Goal: Information Seeking & Learning: Learn about a topic

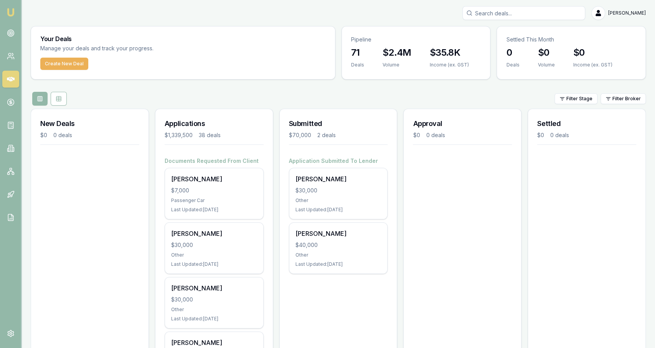
click at [508, 13] on input "Search deals" at bounding box center [524, 13] width 123 height 14
type input "yako"
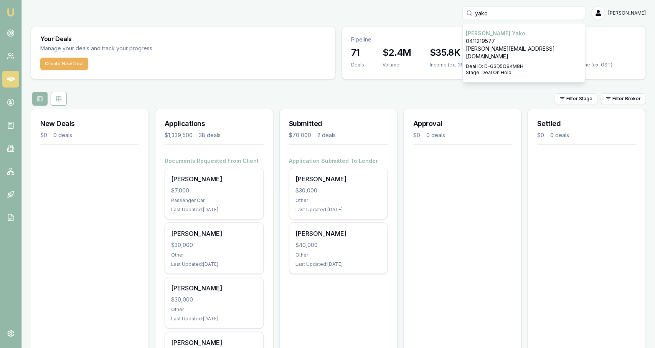
click at [491, 41] on p "0411219577" at bounding box center [524, 41] width 116 height 8
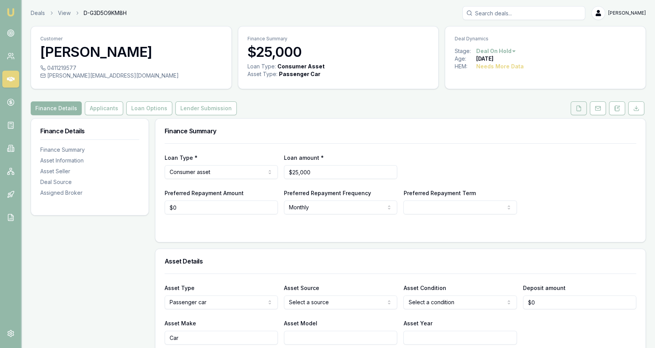
click at [582, 106] on icon at bounding box center [579, 108] width 6 height 6
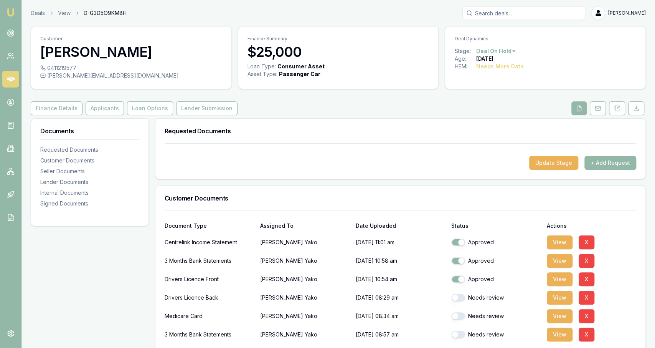
scroll to position [9, 0]
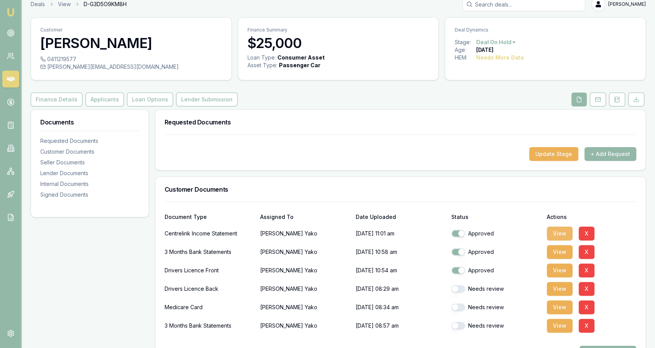
click at [557, 232] on button "View" at bounding box center [560, 233] width 26 height 14
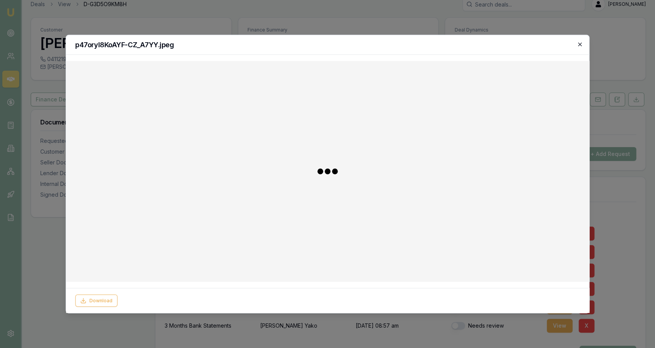
click at [580, 46] on icon "button" at bounding box center [580, 44] width 6 height 6
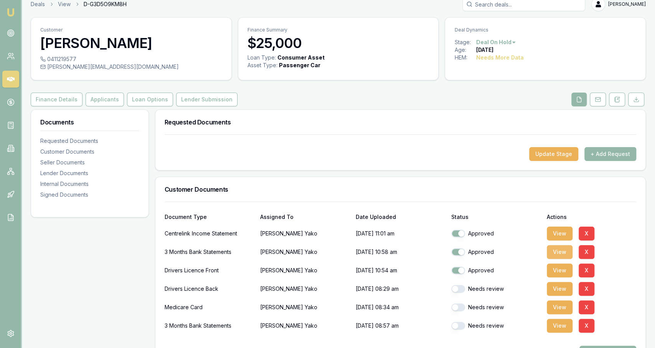
click at [565, 247] on button "View" at bounding box center [560, 252] width 26 height 14
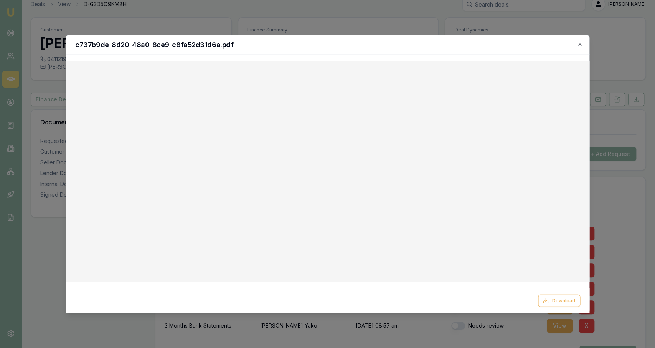
click at [578, 43] on icon "button" at bounding box center [580, 44] width 6 height 6
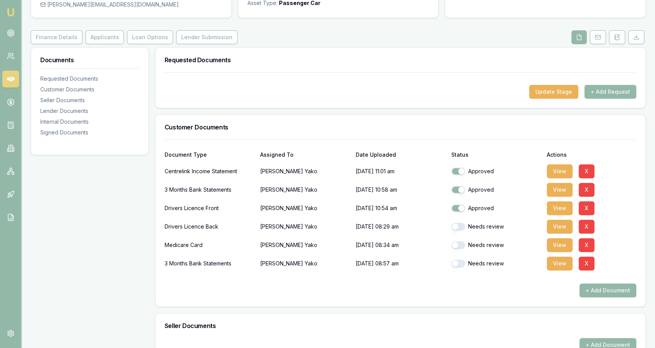
scroll to position [71, 0]
click at [547, 261] on button "View" at bounding box center [560, 263] width 26 height 14
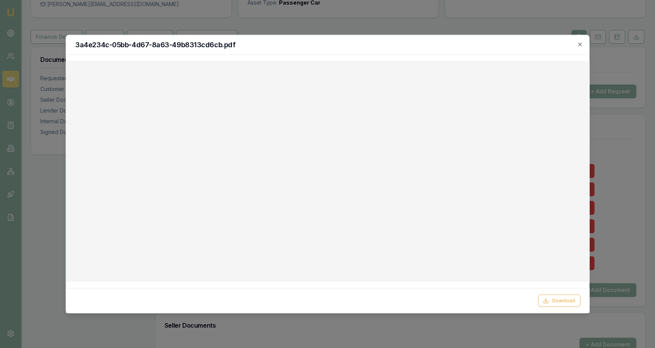
click at [582, 35] on div at bounding box center [327, 174] width 655 height 348
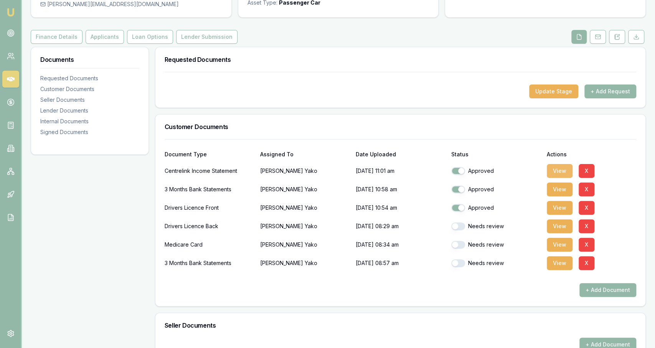
click at [557, 167] on button "View" at bounding box center [560, 171] width 26 height 14
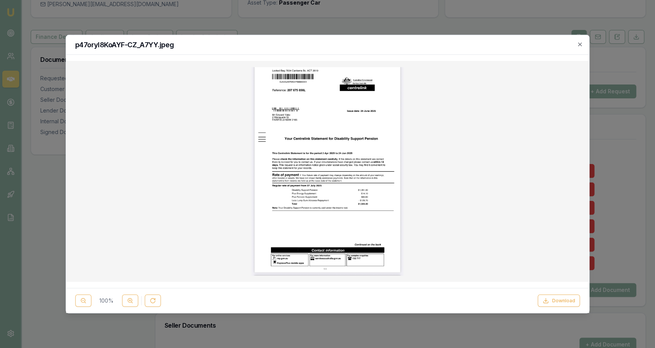
click at [576, 44] on h2 "p47oryI8KoAYF-CZ_A7YY.jpeg" at bounding box center [327, 44] width 505 height 7
click at [579, 46] on icon "button" at bounding box center [580, 44] width 6 height 6
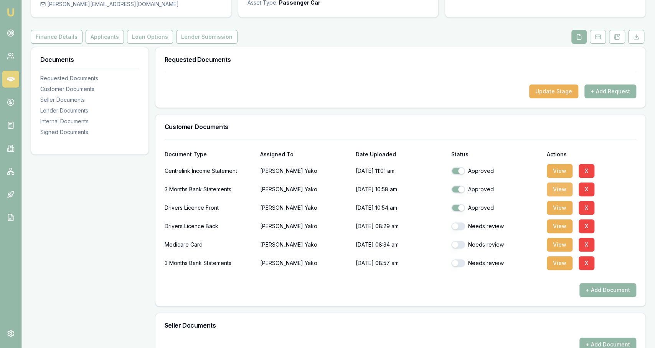
click at [564, 190] on button "View" at bounding box center [560, 189] width 26 height 14
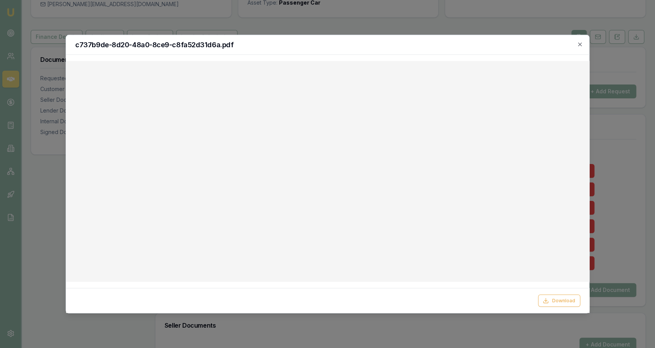
click at [579, 48] on h2 "c737b9de-8d20-48a0-8ce9-c8fa52d31d6a.pdf" at bounding box center [327, 44] width 505 height 7
click at [579, 46] on icon "button" at bounding box center [580, 44] width 6 height 6
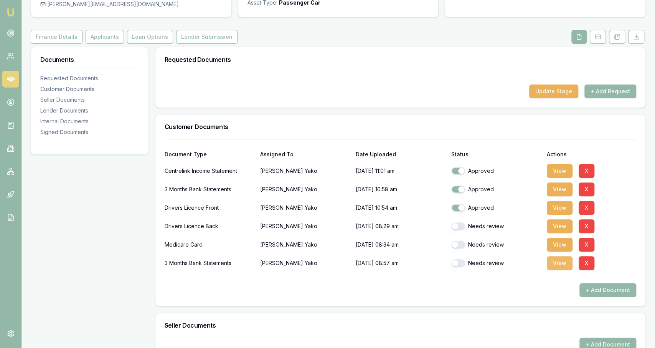
click at [565, 267] on button "View" at bounding box center [560, 263] width 26 height 14
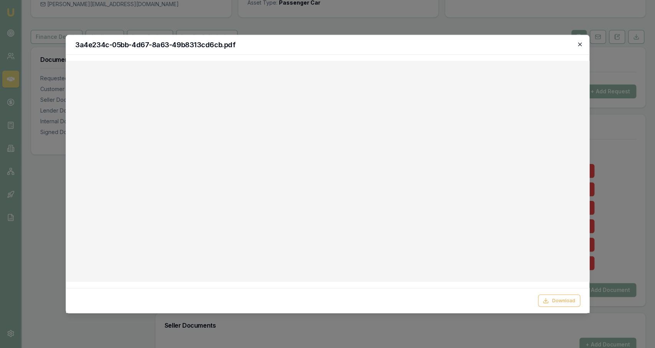
click at [580, 46] on icon "button" at bounding box center [580, 44] width 6 height 6
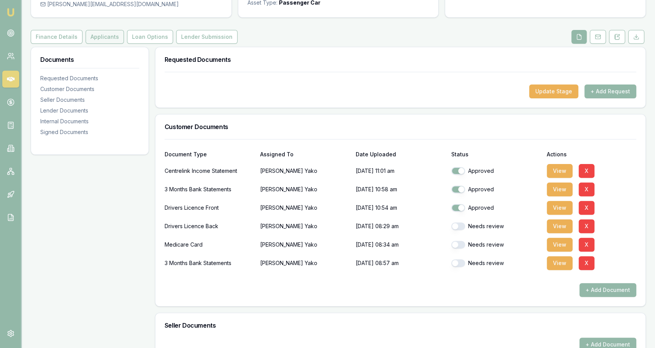
click at [112, 38] on button "Applicants" at bounding box center [105, 37] width 38 height 14
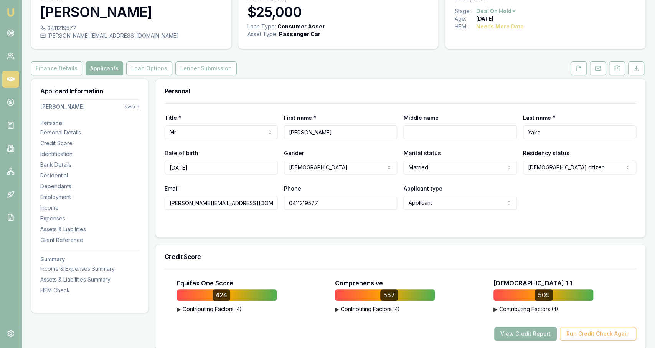
scroll to position [40, 0]
click at [584, 73] on button at bounding box center [579, 69] width 16 height 14
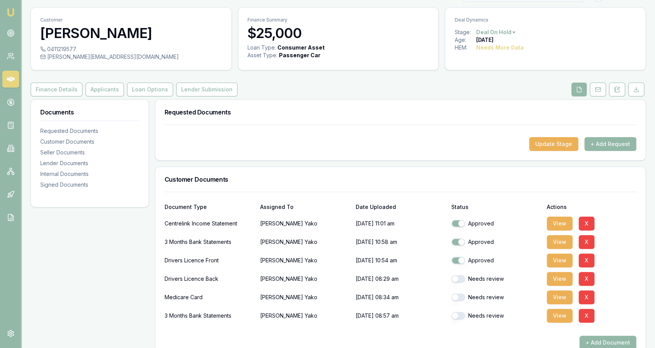
scroll to position [20, 0]
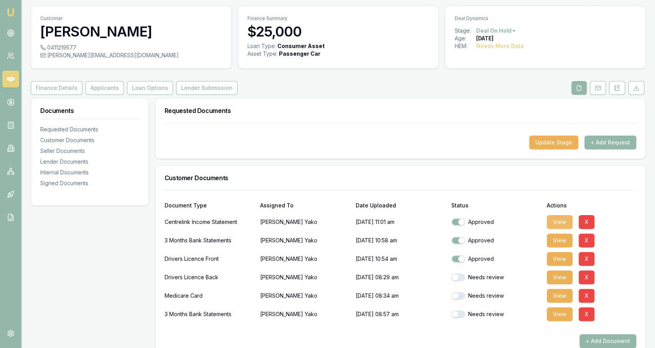
click at [553, 221] on button "View" at bounding box center [560, 222] width 26 height 14
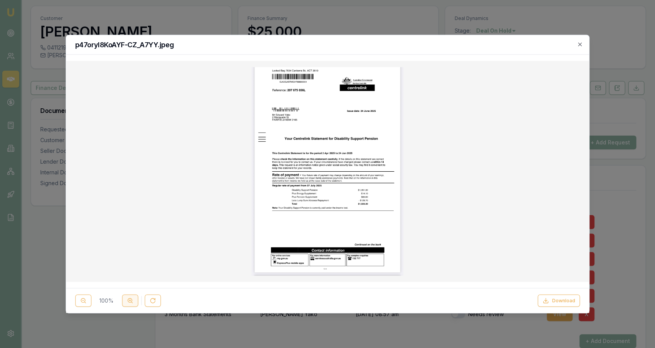
click at [133, 297] on button at bounding box center [130, 300] width 16 height 12
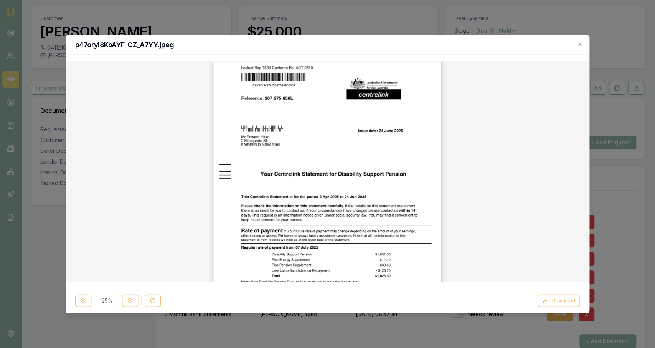
scroll to position [5, 0]
click at [582, 49] on div "p47oryI8KoAYF-CZ_A7YY.jpeg" at bounding box center [328, 45] width 524 height 20
click at [582, 46] on icon "button" at bounding box center [580, 44] width 6 height 6
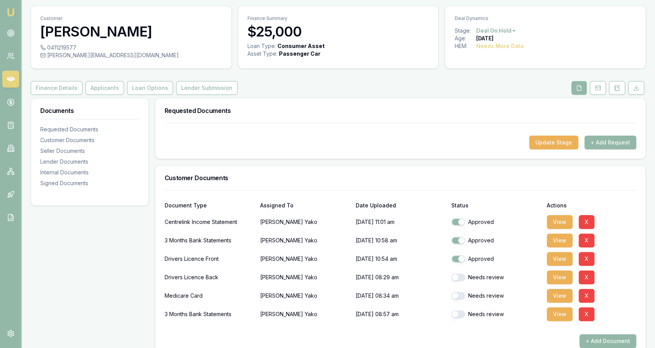
click at [11, 10] on img at bounding box center [10, 12] width 9 height 9
